Goal: Find specific page/section: Find specific page/section

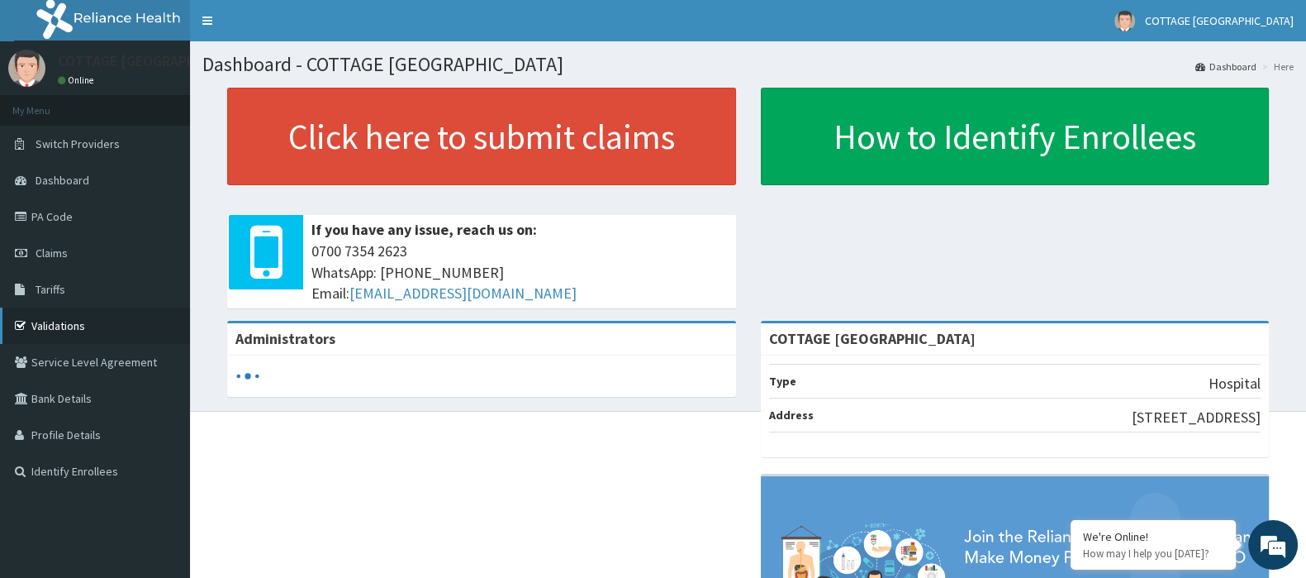
click at [87, 314] on link "Validations" at bounding box center [95, 325] width 190 height 36
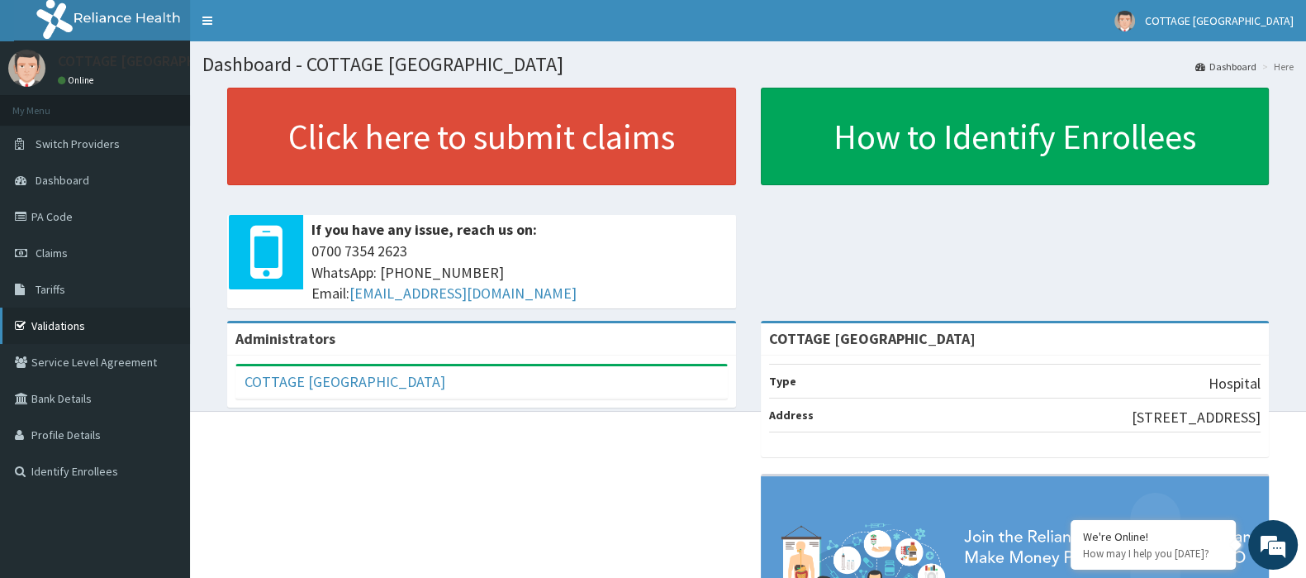
click at [63, 322] on link "Validations" at bounding box center [95, 325] width 190 height 36
